Goal: Find specific page/section: Find specific page/section

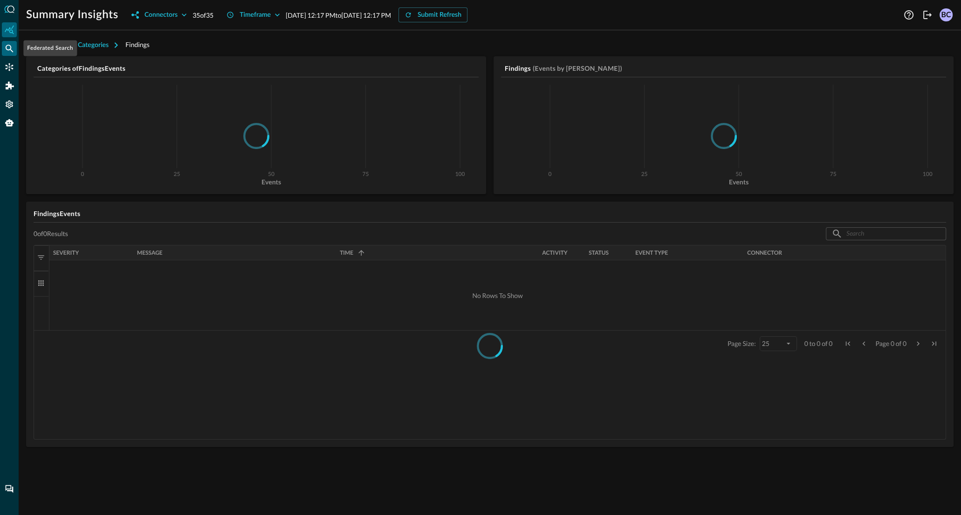
drag, startPoint x: 9, startPoint y: 46, endPoint x: 15, endPoint y: 46, distance: 5.6
click at [9, 46] on icon "Federated Search" at bounding box center [9, 48] width 9 height 9
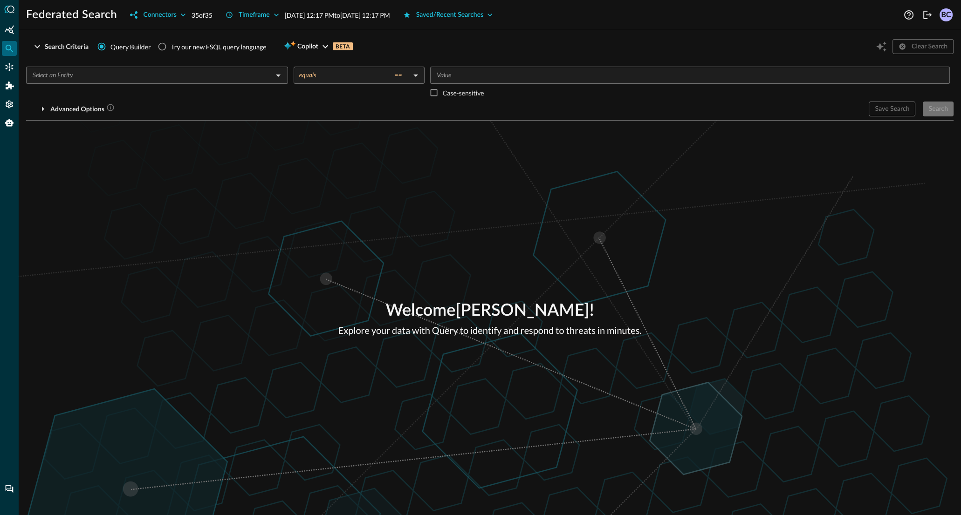
click at [108, 77] on input "text" at bounding box center [149, 75] width 241 height 12
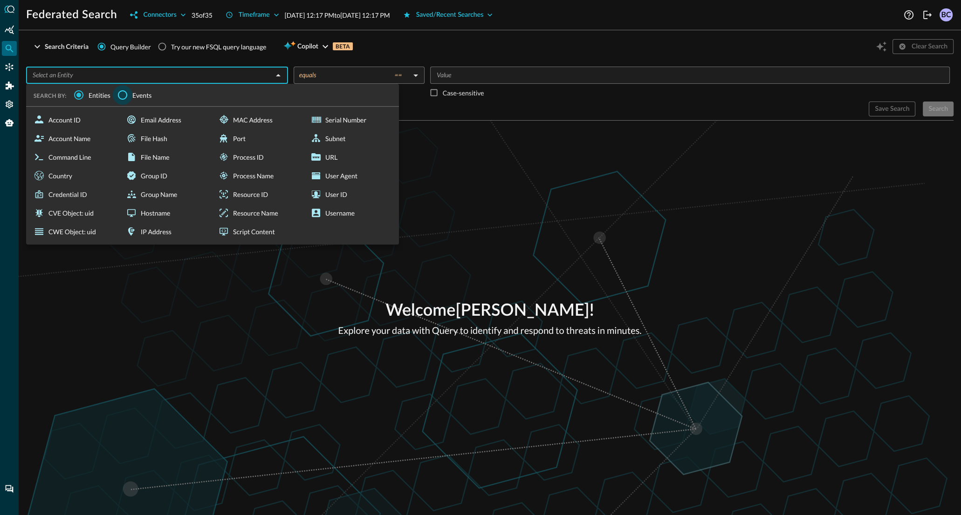
click at [123, 94] on input "Events" at bounding box center [123, 95] width 20 height 20
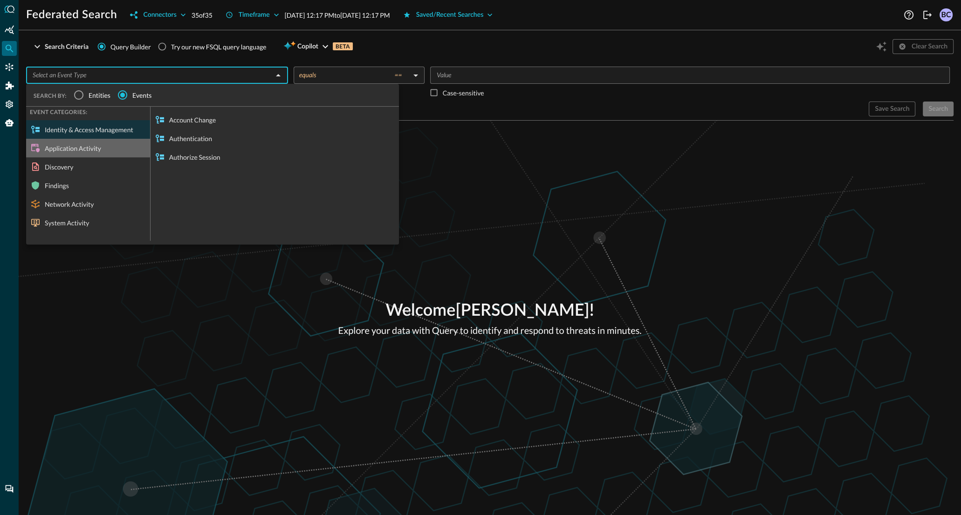
click at [59, 147] on div "Application Activity" at bounding box center [88, 148] width 124 height 19
click at [98, 75] on input "text" at bounding box center [149, 75] width 241 height 12
click at [48, 171] on div "Discovery" at bounding box center [88, 166] width 124 height 19
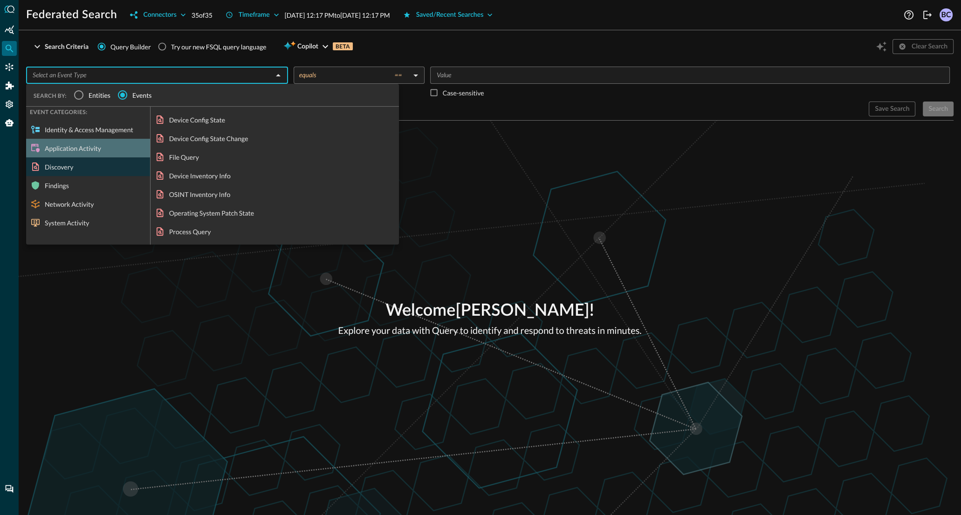
click at [55, 145] on div "Application Activity" at bounding box center [88, 148] width 124 height 19
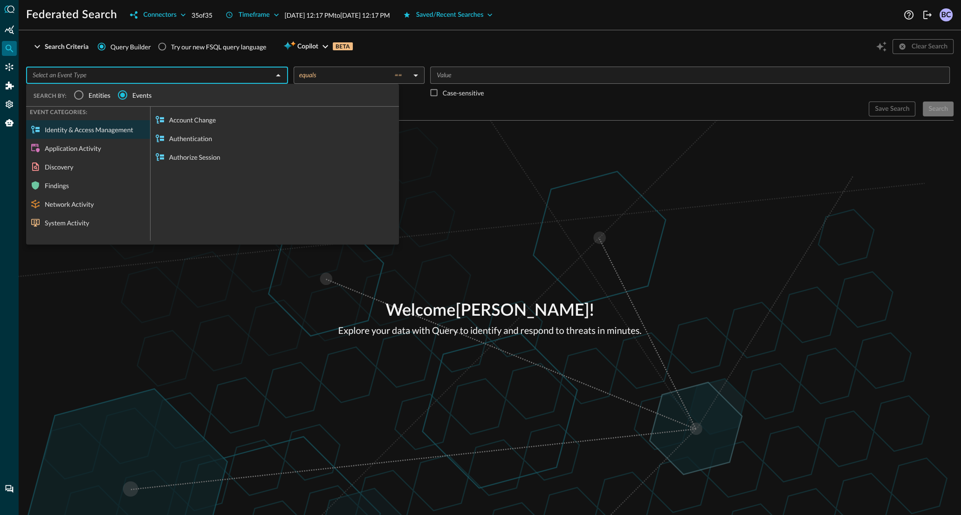
click at [45, 184] on div "Findings" at bounding box center [88, 185] width 124 height 19
click at [61, 167] on div "Discovery" at bounding box center [88, 166] width 124 height 19
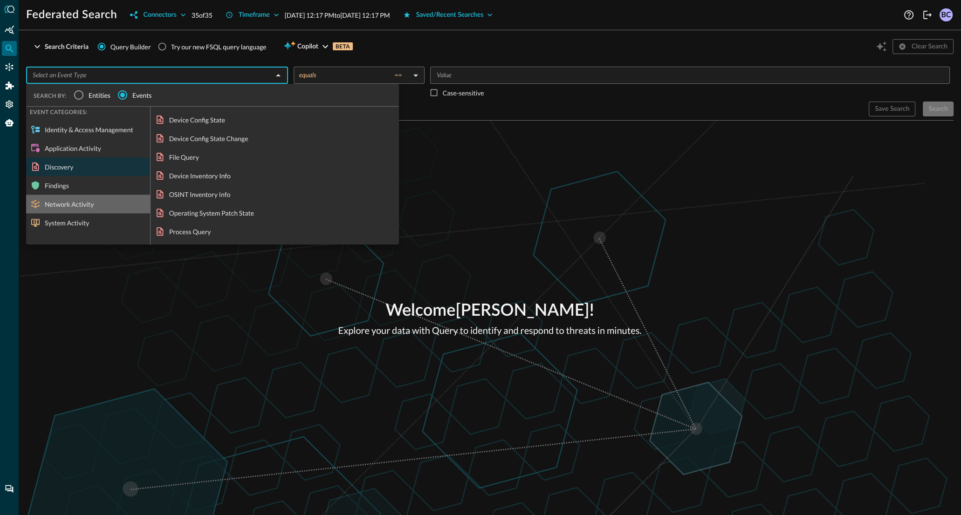
click at [59, 206] on div "Network Activity" at bounding box center [88, 204] width 124 height 19
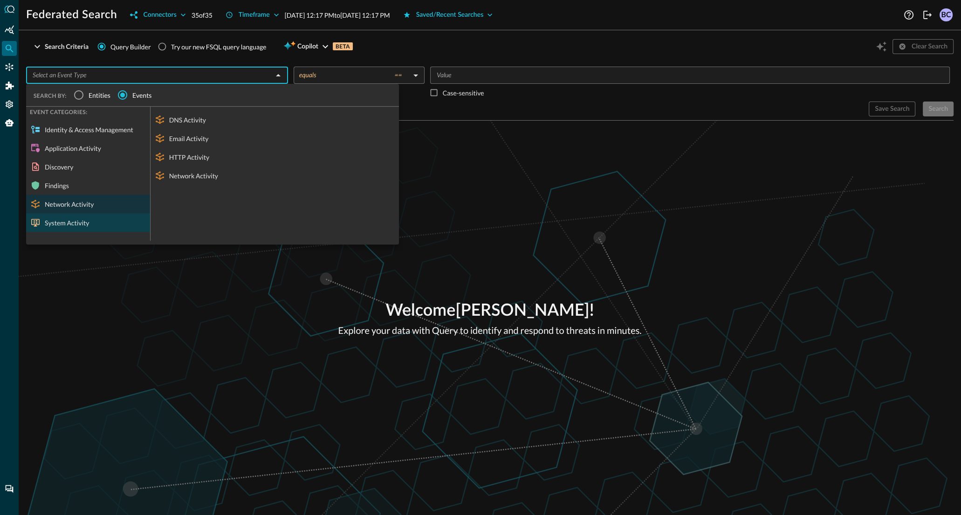
click at [58, 223] on div "System Activity" at bounding box center [88, 222] width 124 height 19
click at [54, 166] on div "Discovery" at bounding box center [88, 166] width 124 height 19
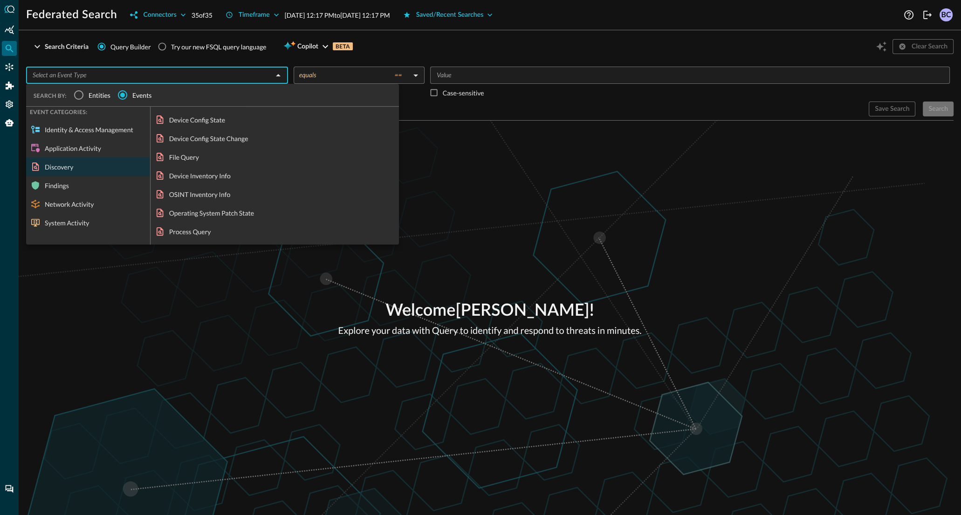
click at [63, 146] on div "Application Activity" at bounding box center [88, 148] width 124 height 19
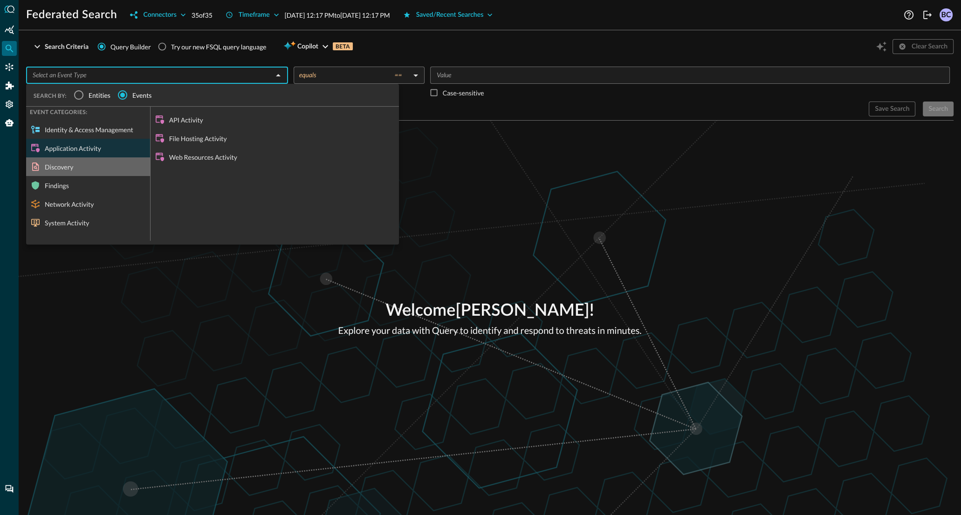
drag, startPoint x: 63, startPoint y: 164, endPoint x: 19, endPoint y: 196, distance: 53.8
click at [61, 166] on div "Discovery" at bounding box center [88, 166] width 124 height 19
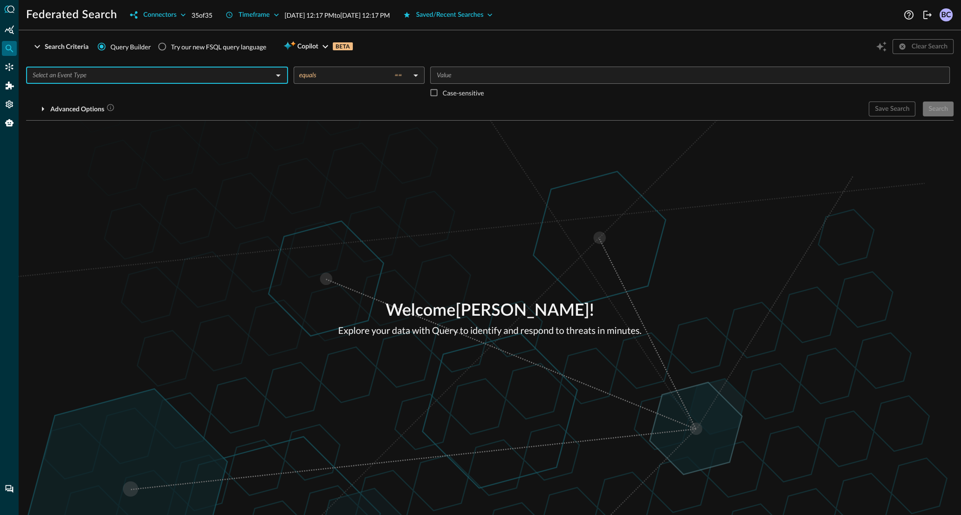
click at [107, 75] on input "text" at bounding box center [149, 75] width 241 height 12
click at [115, 76] on input "text" at bounding box center [149, 75] width 241 height 12
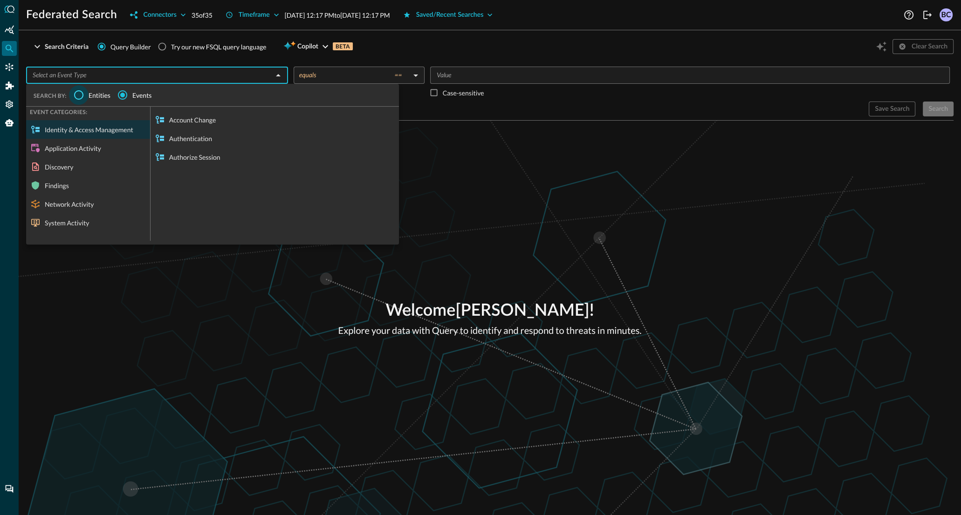
click at [78, 96] on input "Entities" at bounding box center [79, 95] width 20 height 20
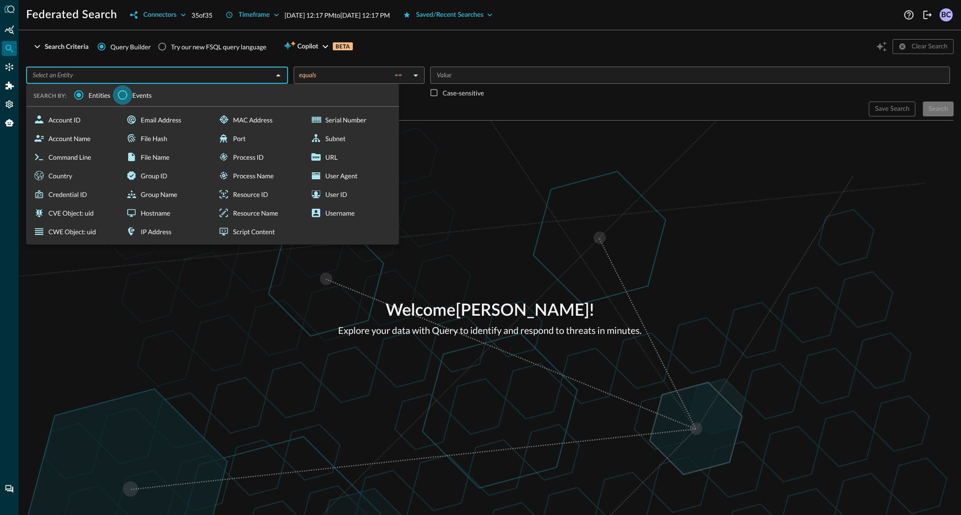
click at [125, 94] on input "Events" at bounding box center [123, 95] width 20 height 20
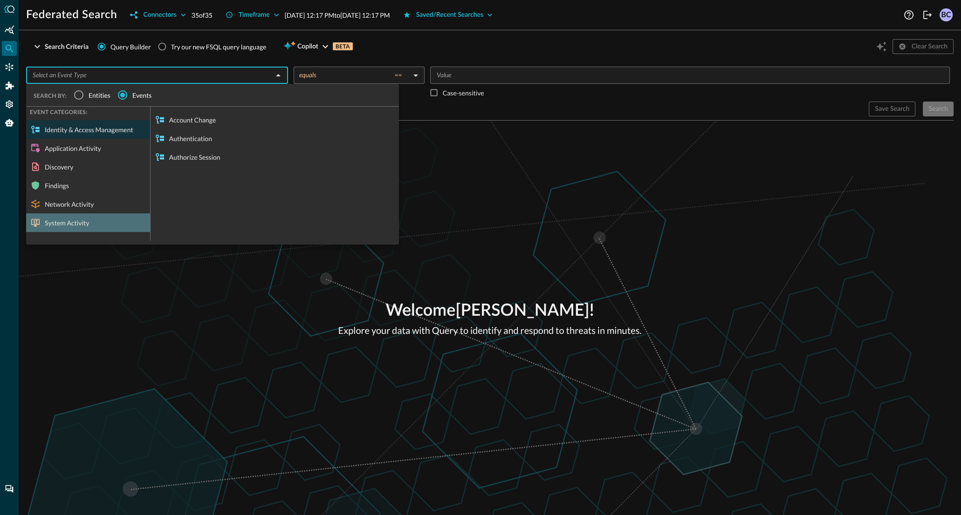
click at [68, 221] on div "System Activity" at bounding box center [88, 222] width 124 height 19
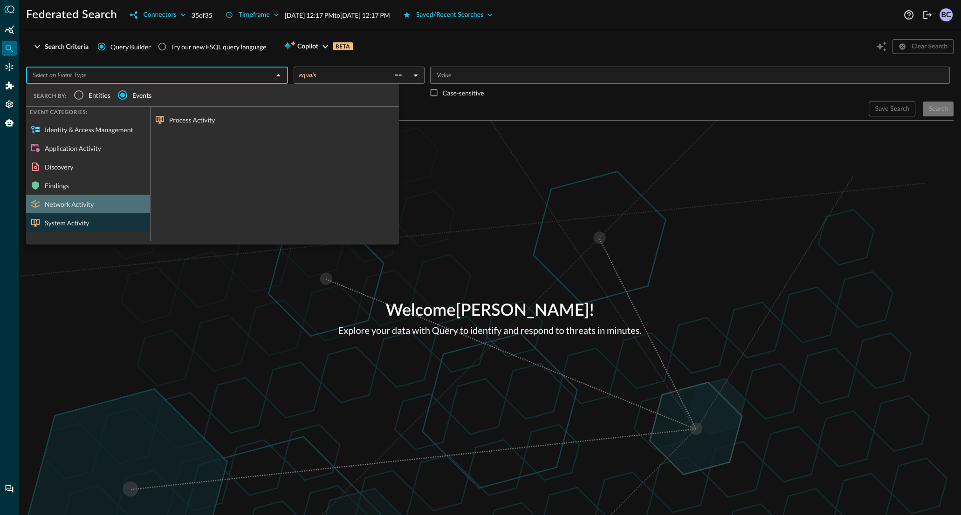
click at [64, 205] on div "Network Activity" at bounding box center [88, 204] width 124 height 19
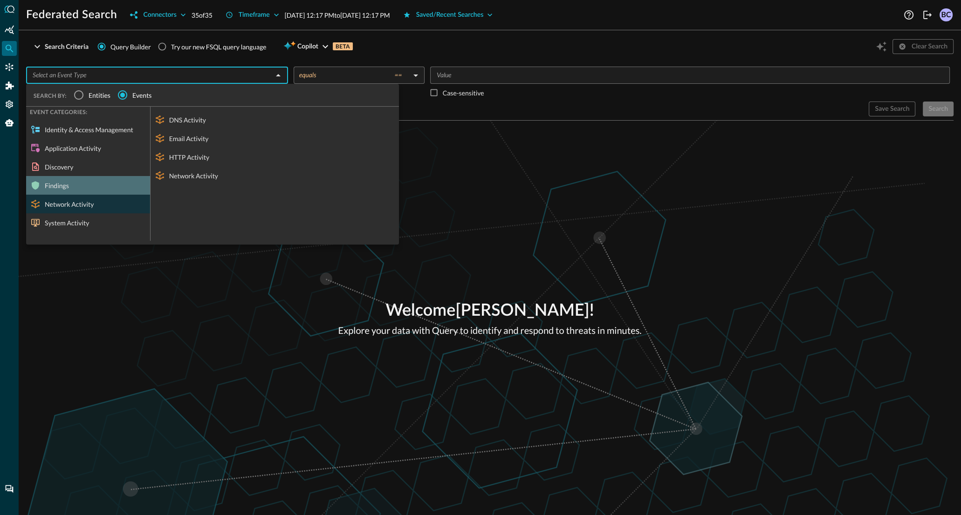
click at [61, 186] on div "Findings" at bounding box center [88, 185] width 124 height 19
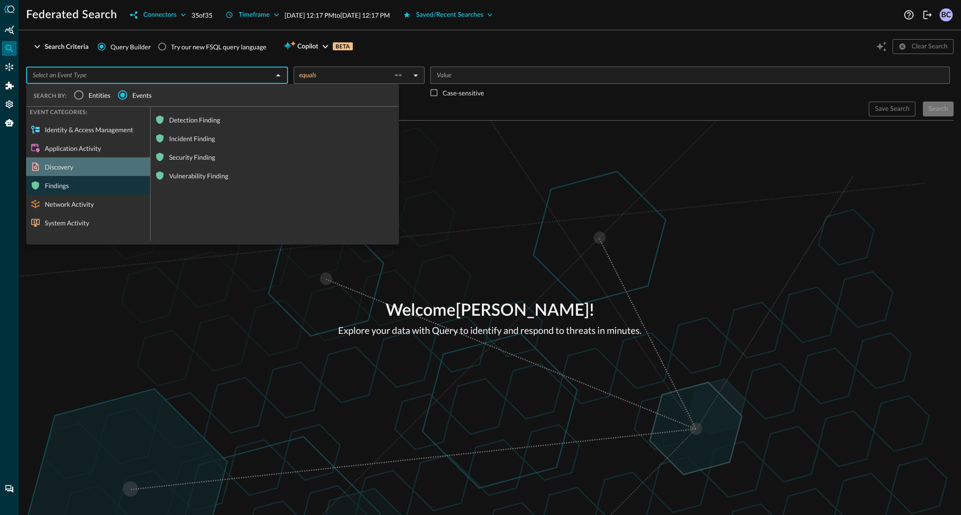
click at [67, 166] on div "Discovery" at bounding box center [88, 166] width 124 height 19
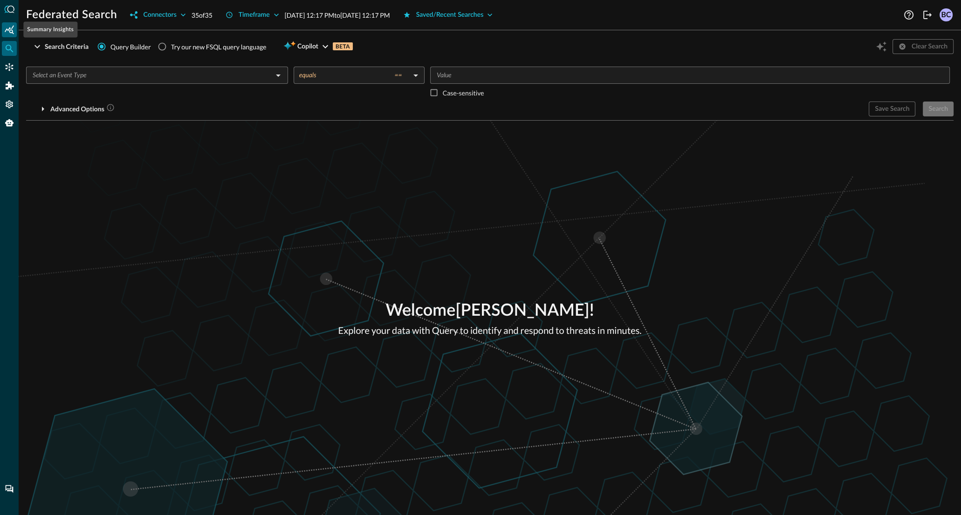
click at [12, 31] on icon "Summary Insights" at bounding box center [9, 29] width 9 height 9
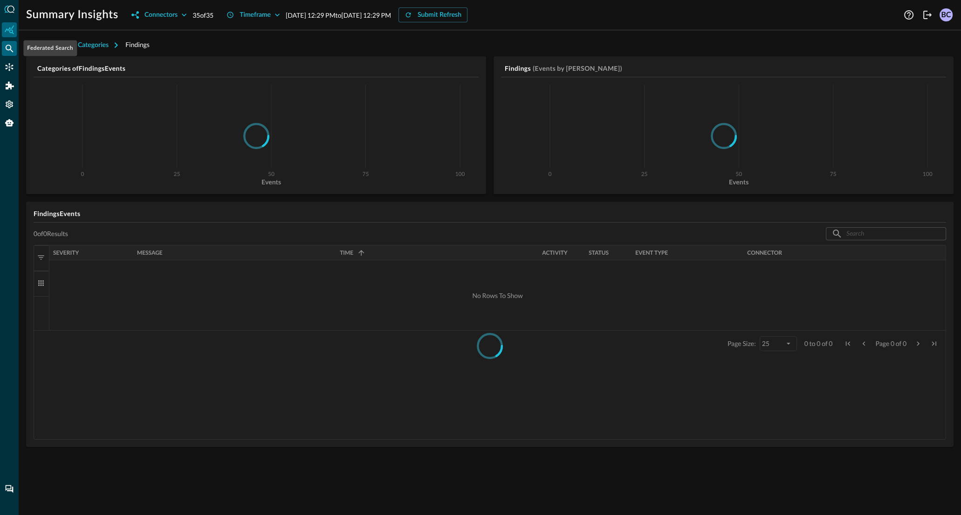
click at [11, 49] on icon "Federated Search" at bounding box center [9, 48] width 9 height 9
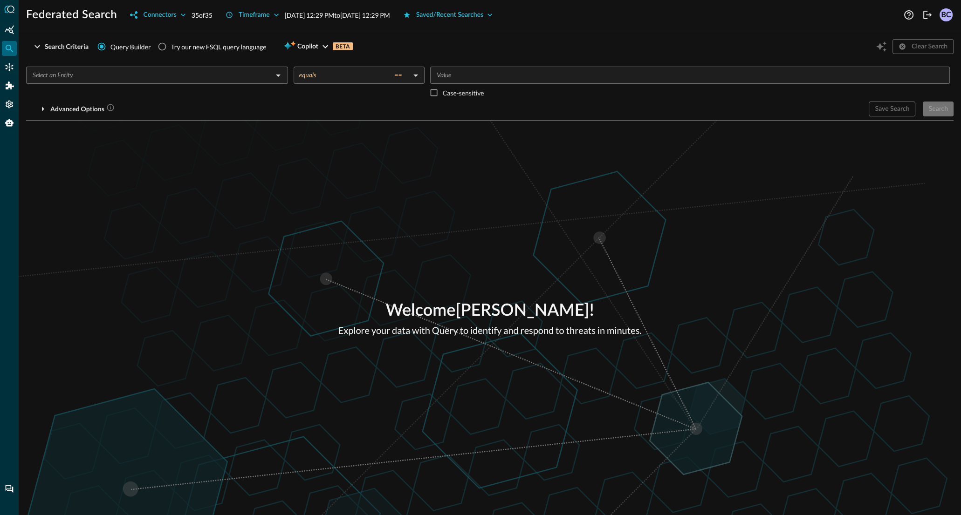
click at [106, 77] on input "text" at bounding box center [149, 75] width 241 height 12
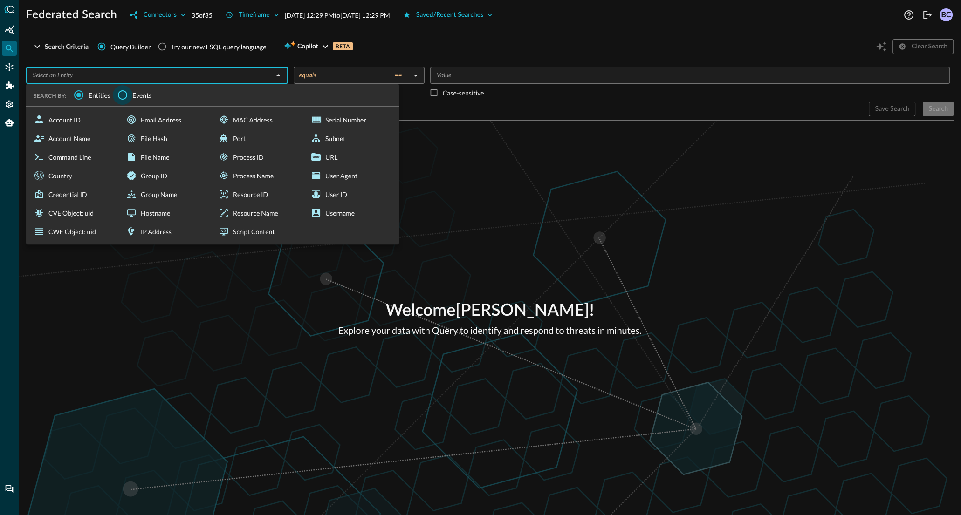
click at [124, 97] on input "Events" at bounding box center [123, 95] width 20 height 20
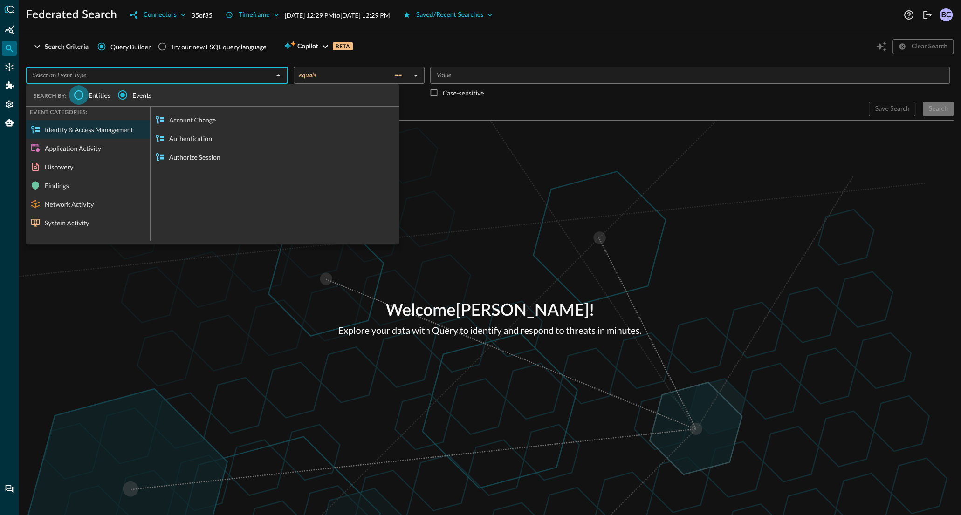
click at [79, 96] on input "Entities" at bounding box center [79, 95] width 20 height 20
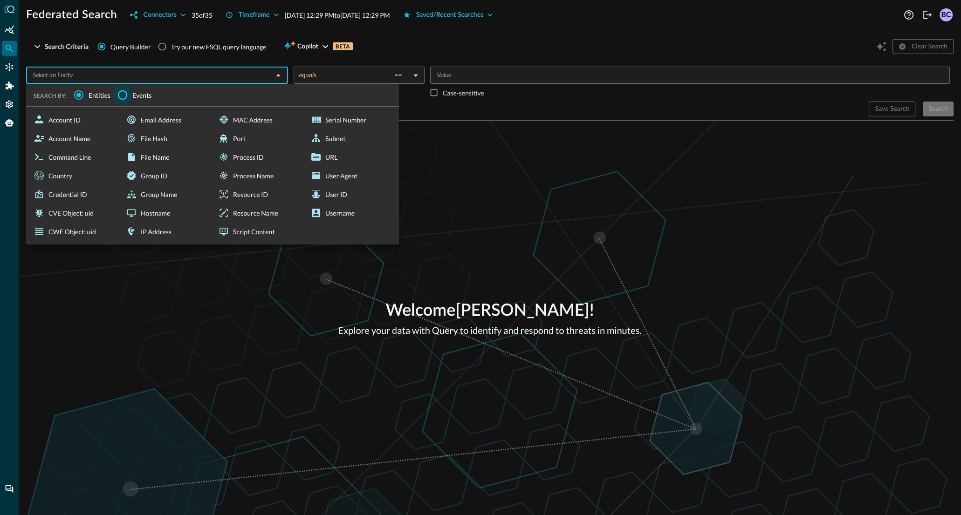
click at [125, 95] on input "Events" at bounding box center [123, 95] width 20 height 20
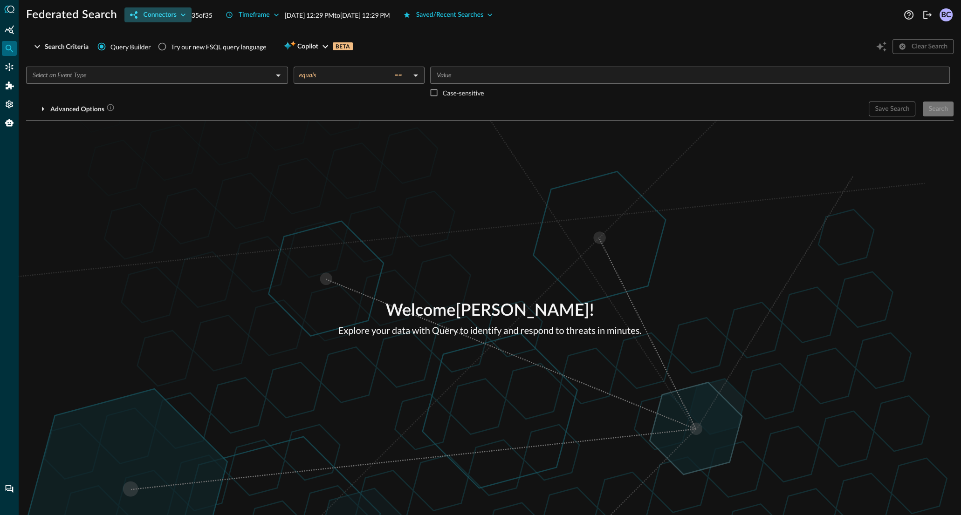
click at [169, 16] on div "Connectors" at bounding box center [159, 15] width 33 height 12
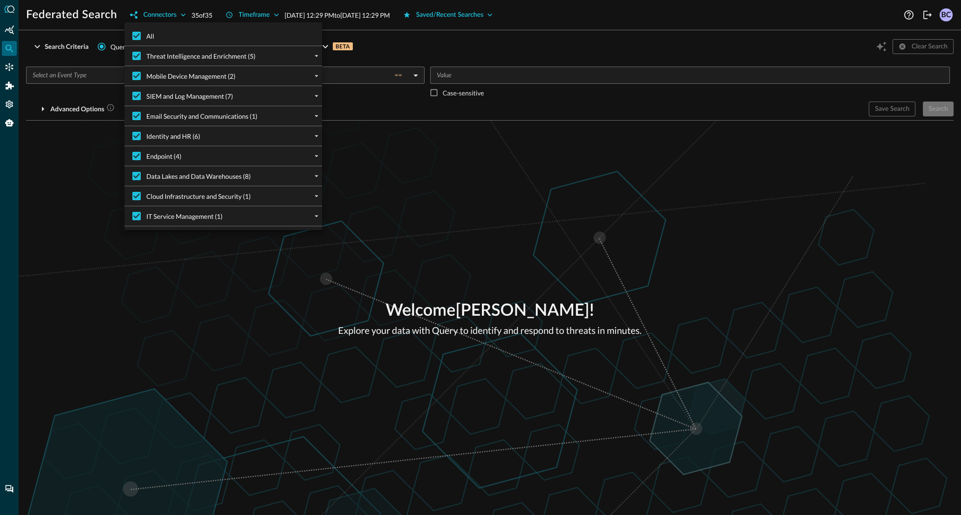
drag, startPoint x: 136, startPoint y: 14, endPoint x: 148, endPoint y: 14, distance: 11.6
click at [136, 14] on div at bounding box center [480, 257] width 961 height 515
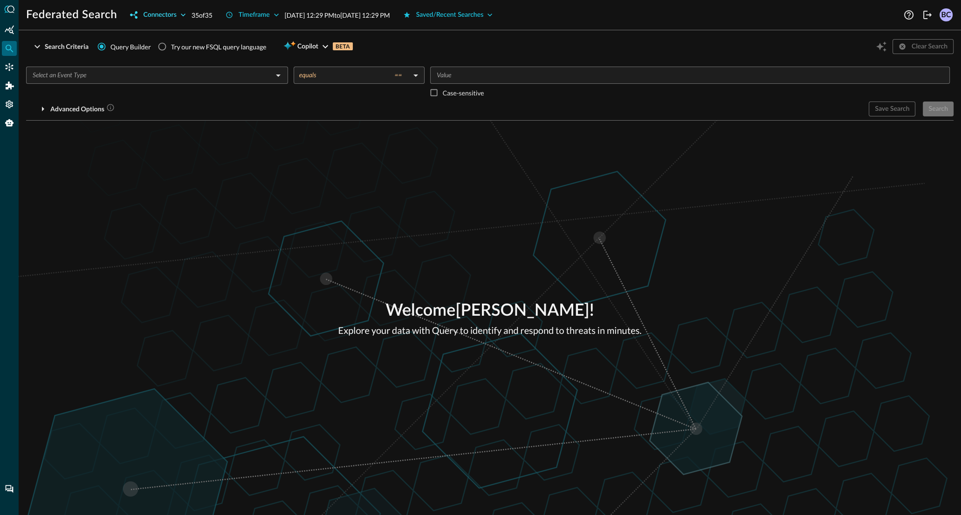
click at [154, 14] on div "Connectors" at bounding box center [159, 15] width 33 height 12
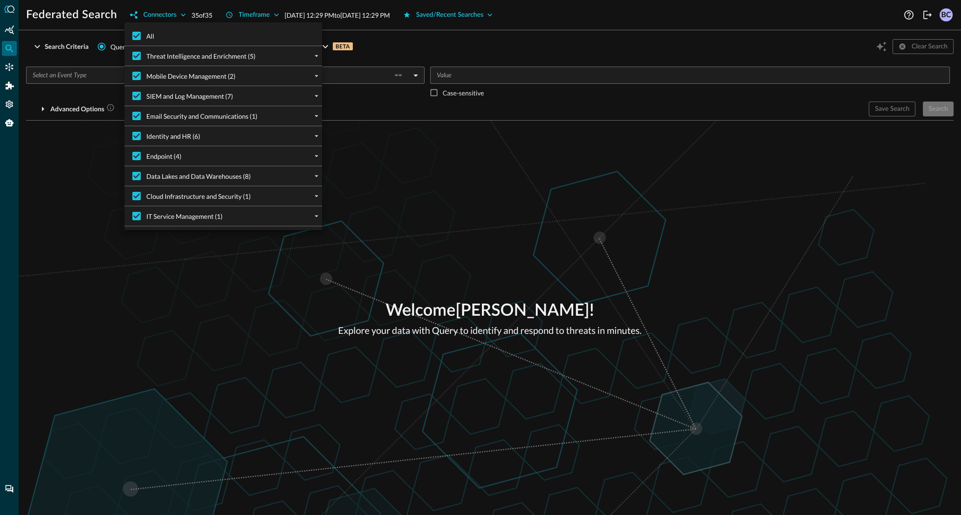
drag, startPoint x: 154, startPoint y: 14, endPoint x: 158, endPoint y: 7, distance: 8.1
click at [153, 14] on div at bounding box center [480, 257] width 961 height 515
